Goal: Find contact information: Find contact information

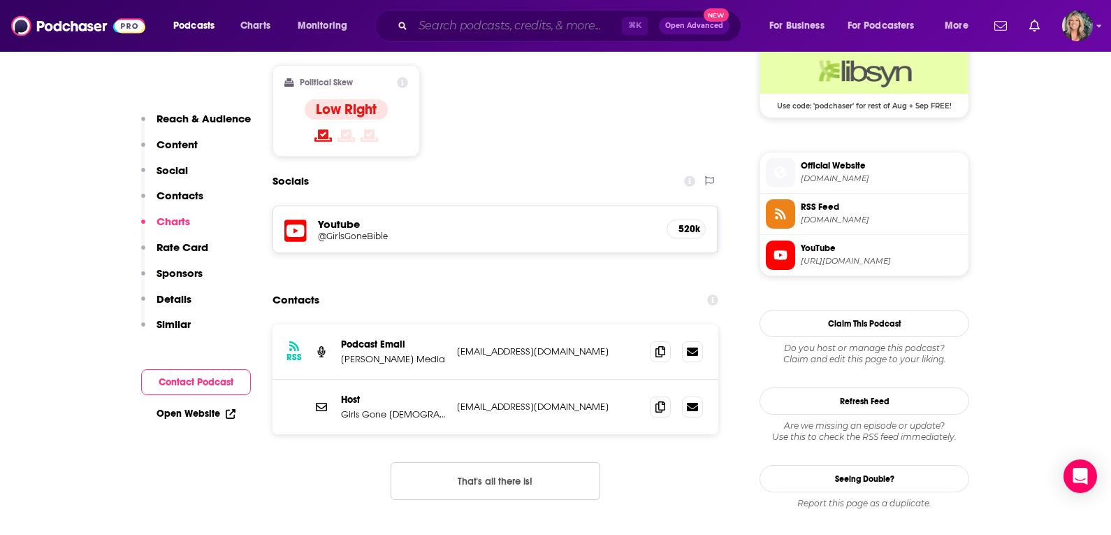
click at [448, 34] on input "Search podcasts, credits, & more..." at bounding box center [517, 26] width 209 height 22
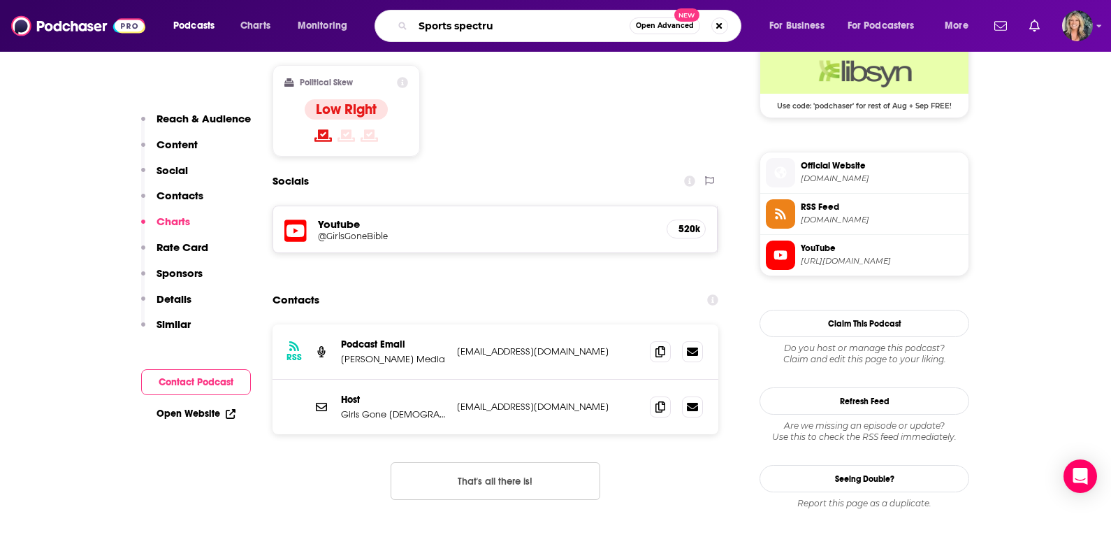
type input "Sports spectrum"
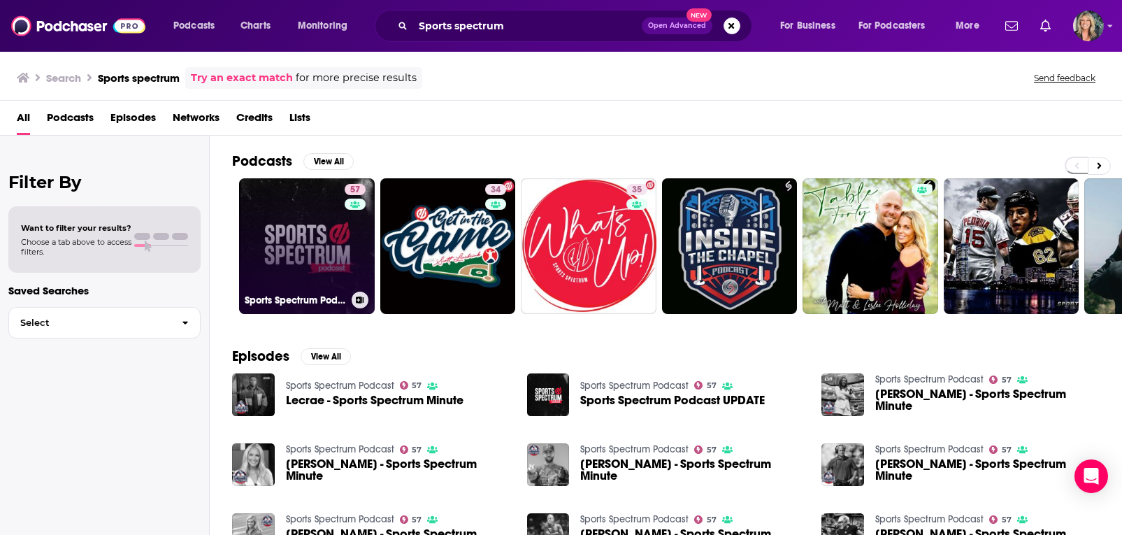
click at [307, 224] on link "57 Sports Spectrum Podcast" at bounding box center [307, 246] width 136 height 136
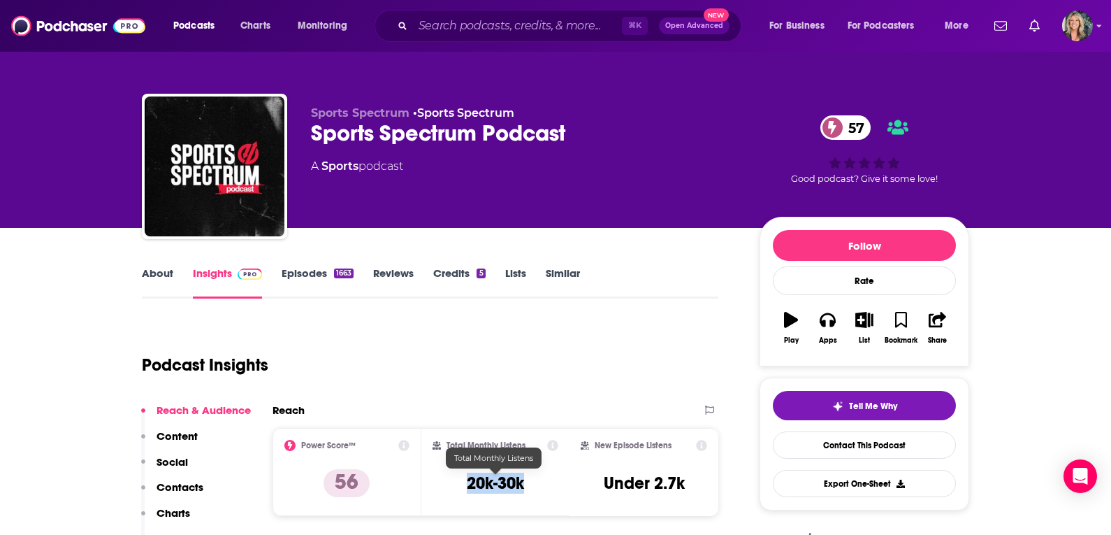
drag, startPoint x: 531, startPoint y: 484, endPoint x: 449, endPoint y: 482, distance: 82.5
click at [449, 482] on div "Total Monthly Listens 20k-30k" at bounding box center [496, 472] width 127 height 64
copy h3 "20k-30k"
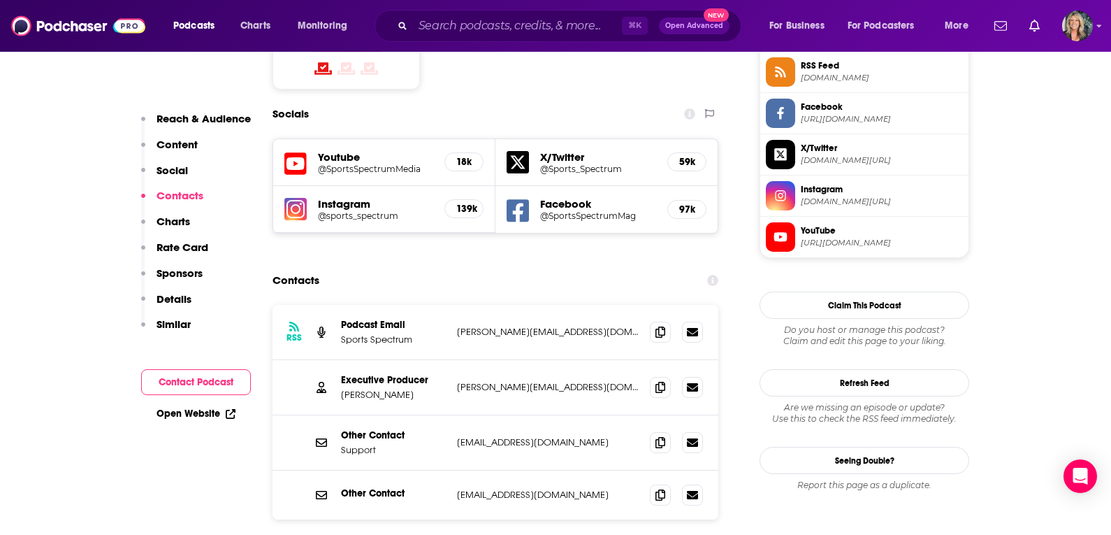
scroll to position [1195, 0]
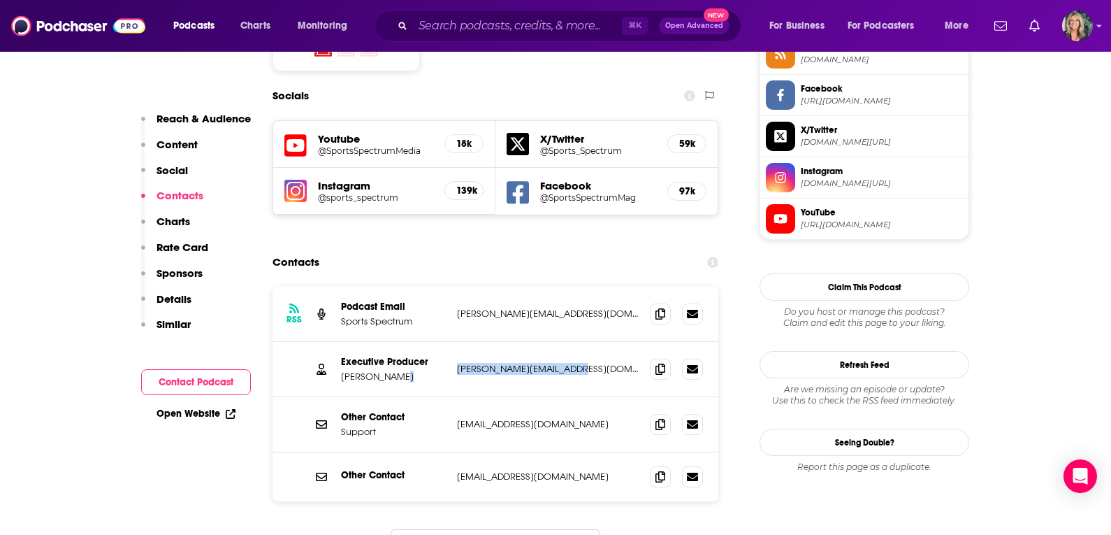
drag, startPoint x: 582, startPoint y: 290, endPoint x: 447, endPoint y: 290, distance: 134.2
click at [447, 342] on div "Executive Producer [PERSON_NAME] [PERSON_NAME][EMAIL_ADDRESS][DOMAIN_NAME] [PER…" at bounding box center [496, 369] width 446 height 55
copy div "[PERSON_NAME][EMAIL_ADDRESS][DOMAIN_NAME]"
